Goal: Navigation & Orientation: Find specific page/section

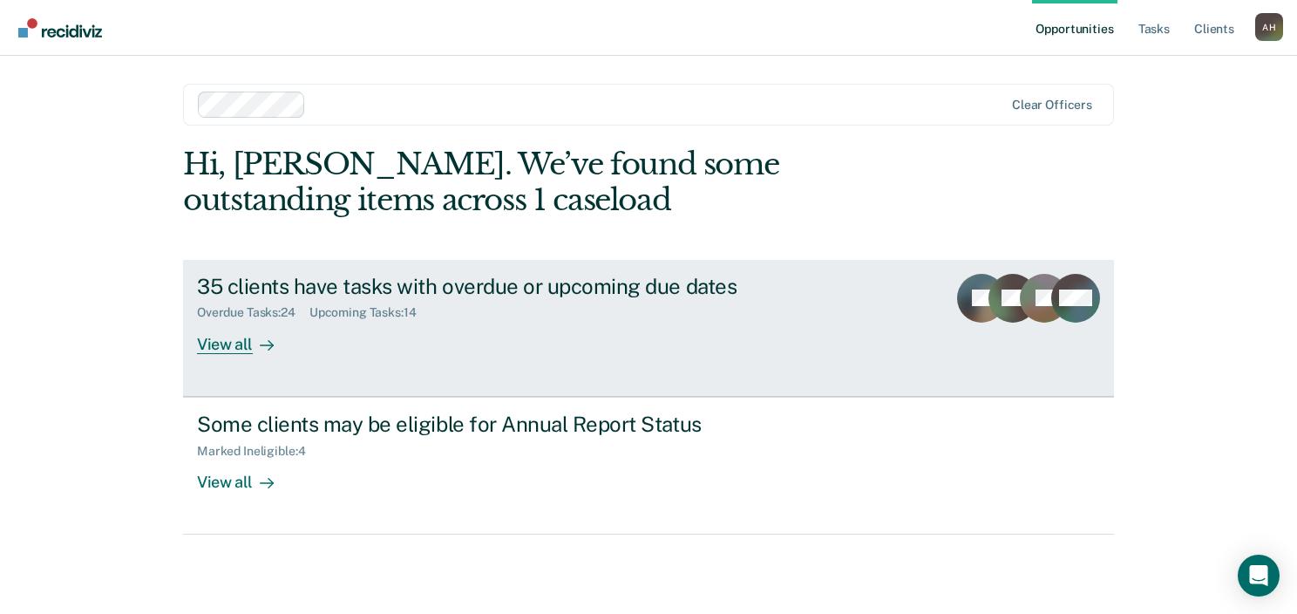
click at [229, 339] on div "View all" at bounding box center [246, 337] width 98 height 34
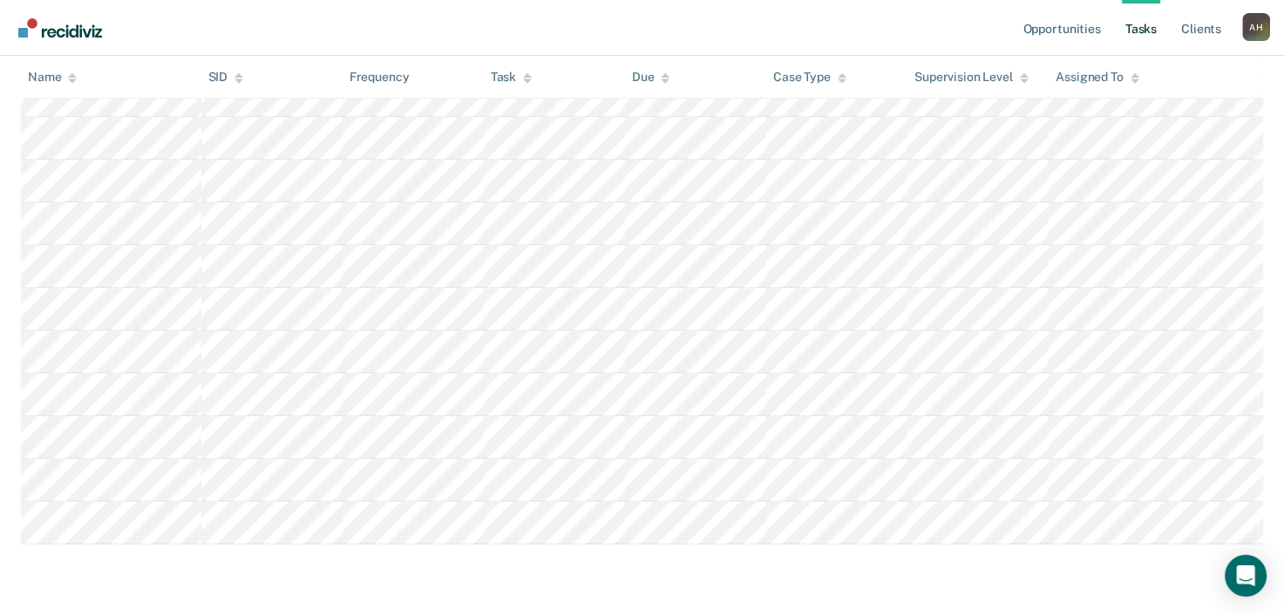
scroll to position [1495, 0]
